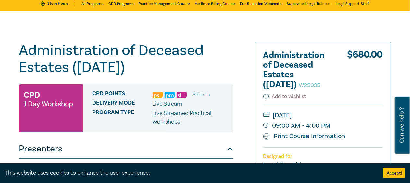
scroll to position [29, 0]
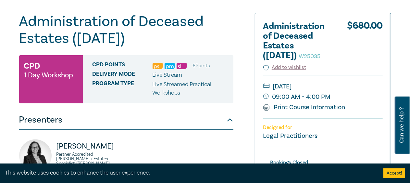
scroll to position [57, 0]
